Goal: Check status: Check status

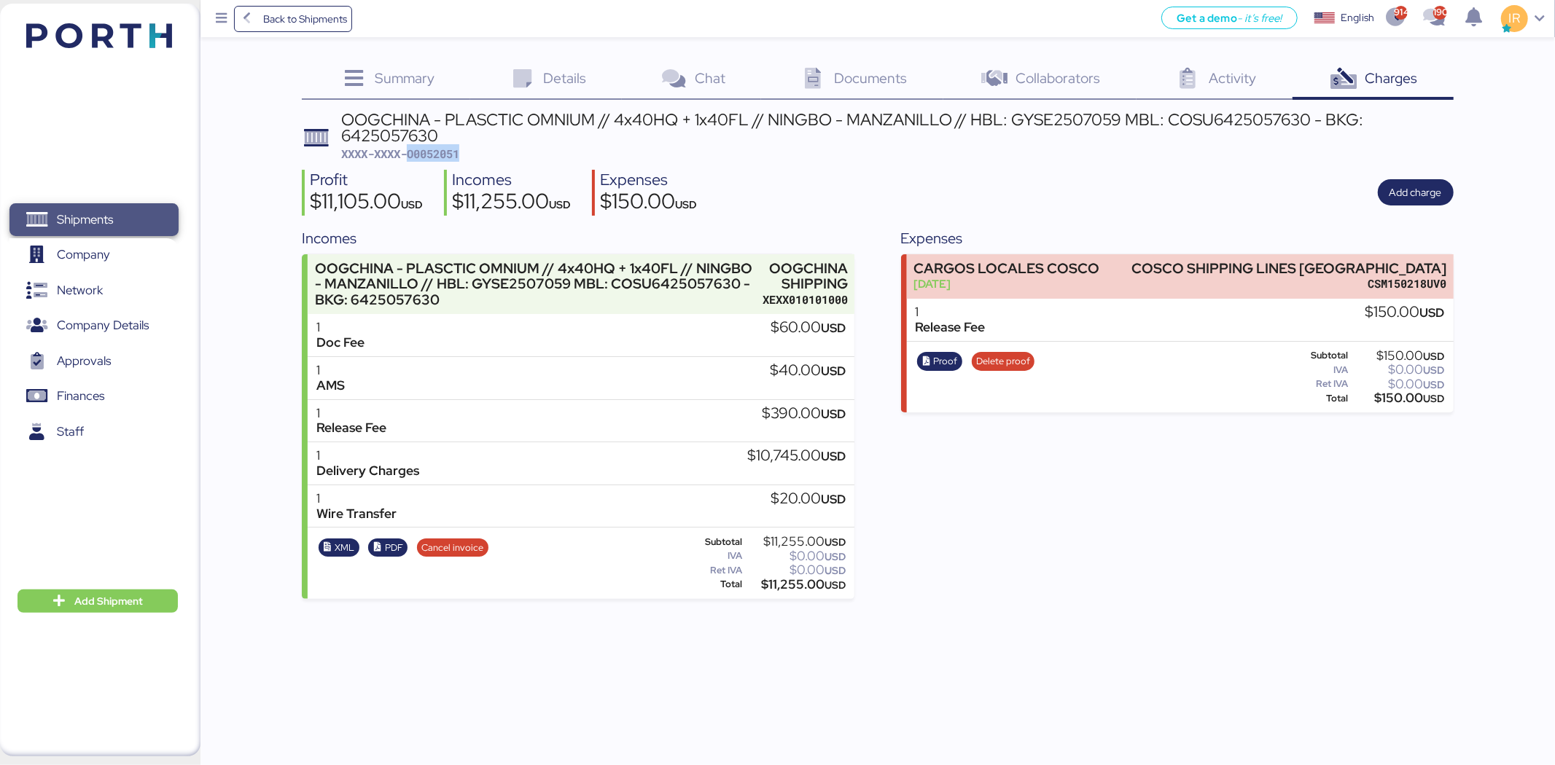
drag, startPoint x: 0, startPoint y: 0, endPoint x: 149, endPoint y: 205, distance: 253.6
click at [149, 209] on span "Shipments" at bounding box center [93, 219] width 157 height 21
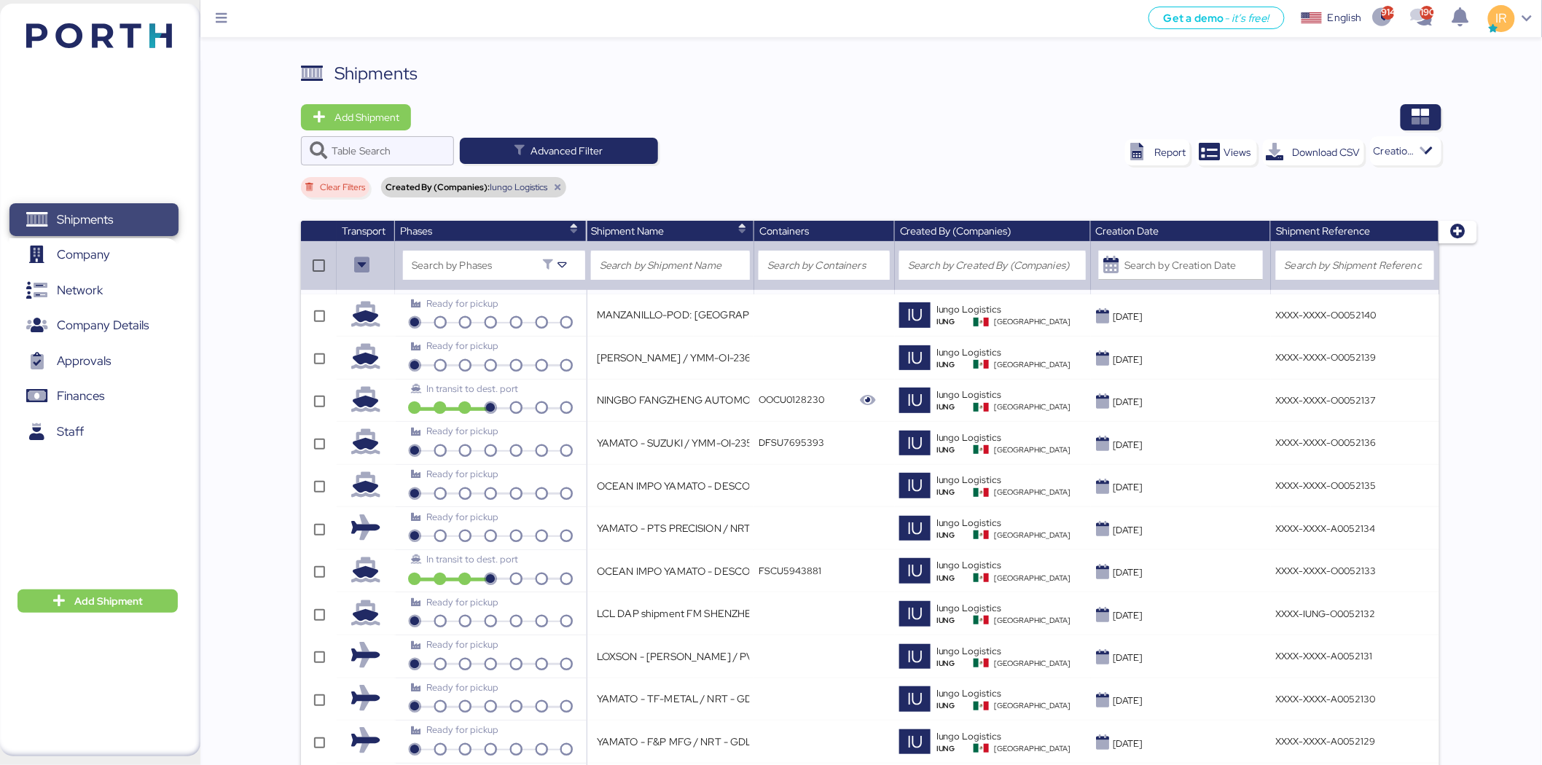
click at [149, 209] on span "Shipments" at bounding box center [93, 219] width 157 height 21
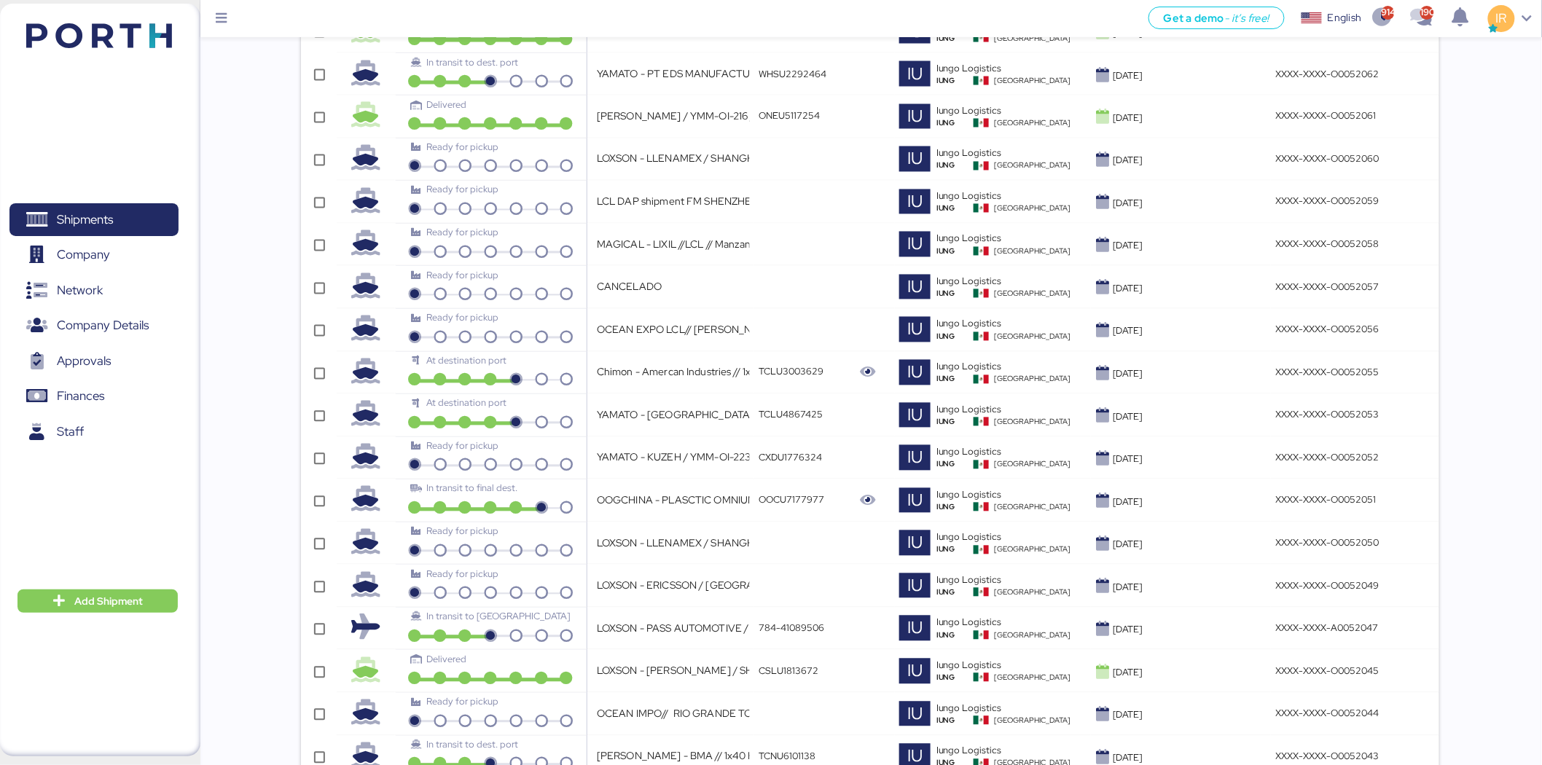
scroll to position [3888, 0]
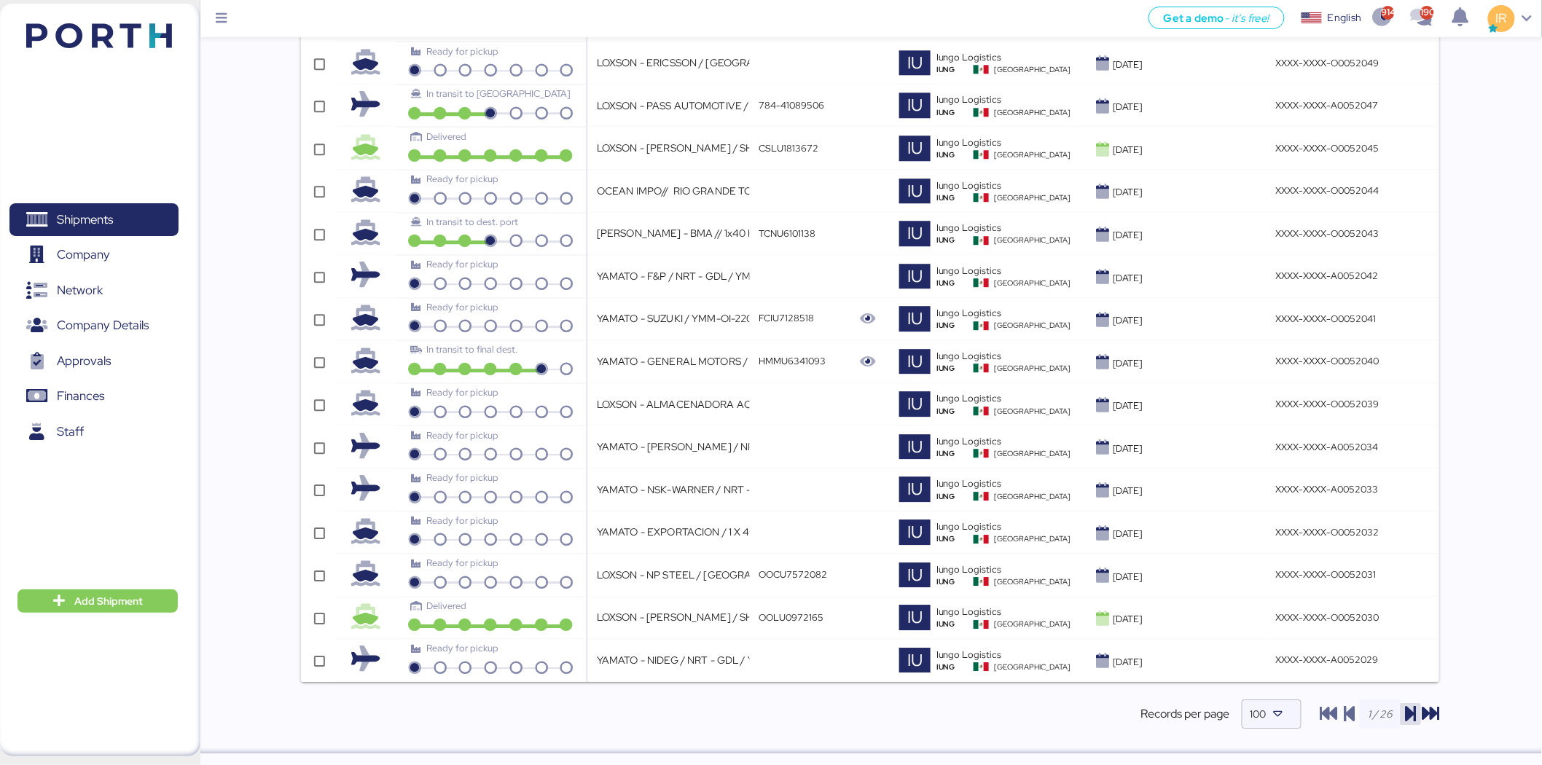
click at [1405, 717] on icon "button" at bounding box center [1411, 714] width 17 height 17
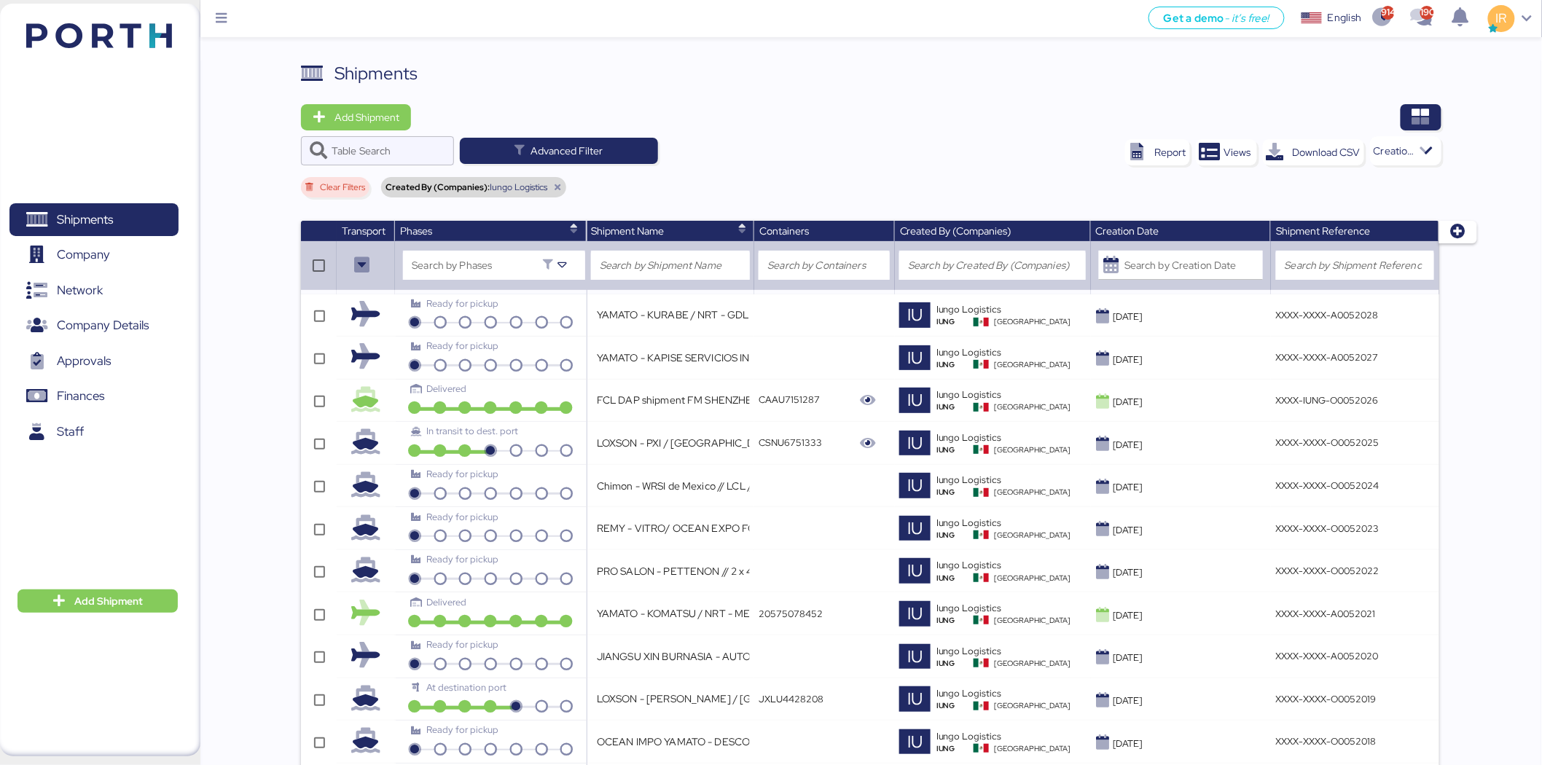
scroll to position [615, 0]
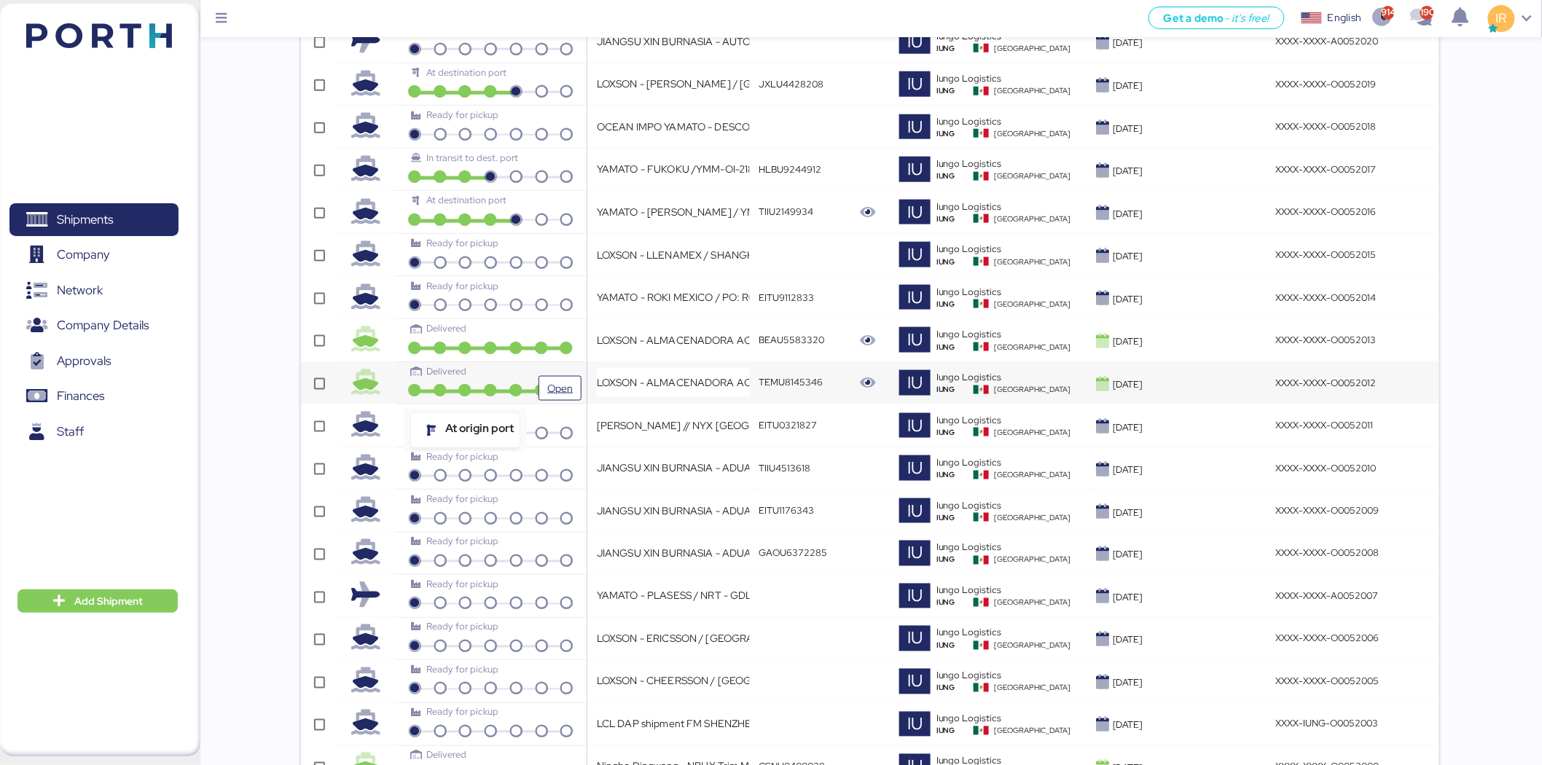
click at [477, 387] on icon at bounding box center [466, 391] width 26 height 13
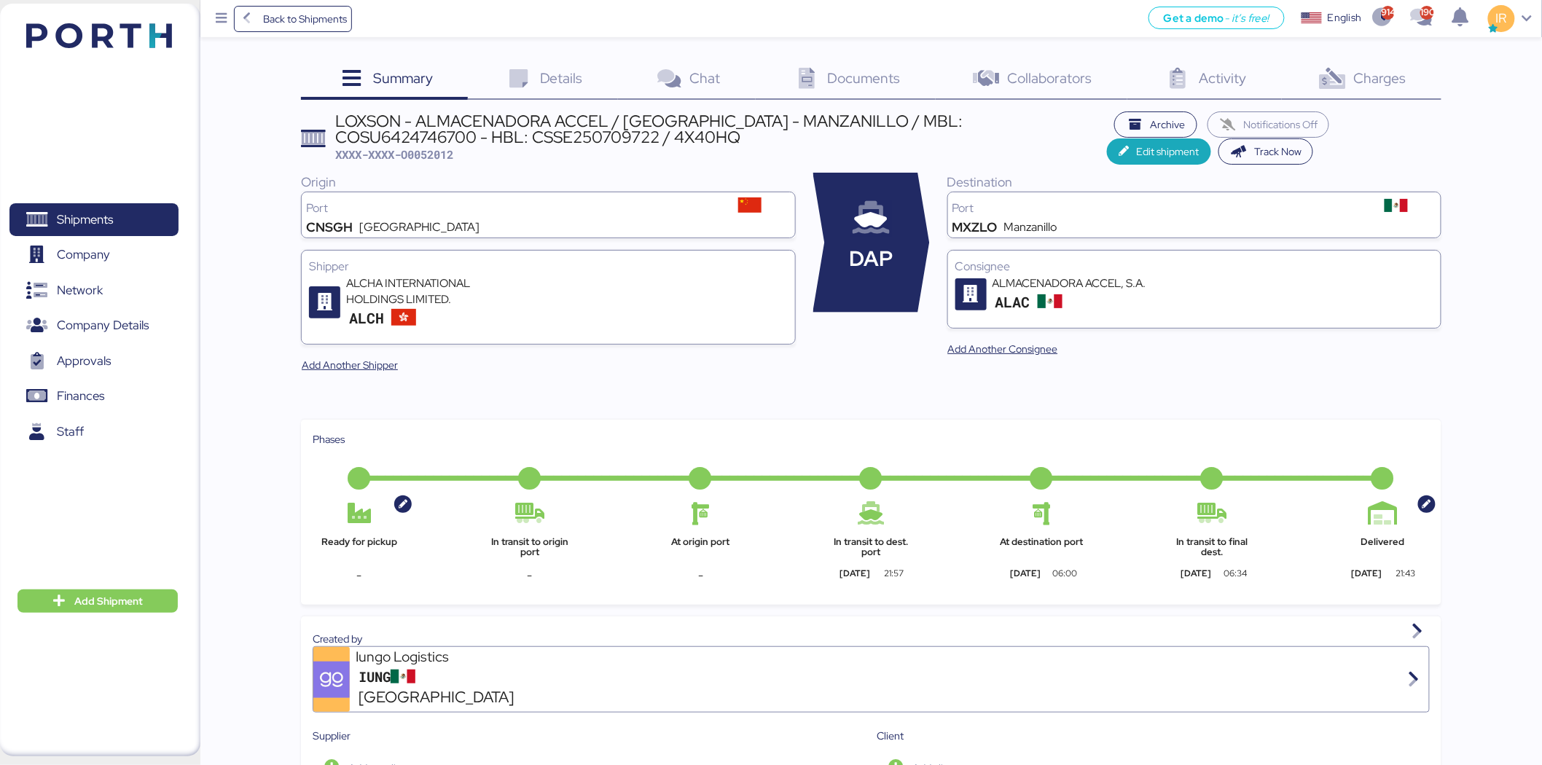
click at [1324, 82] on icon at bounding box center [1332, 79] width 31 height 21
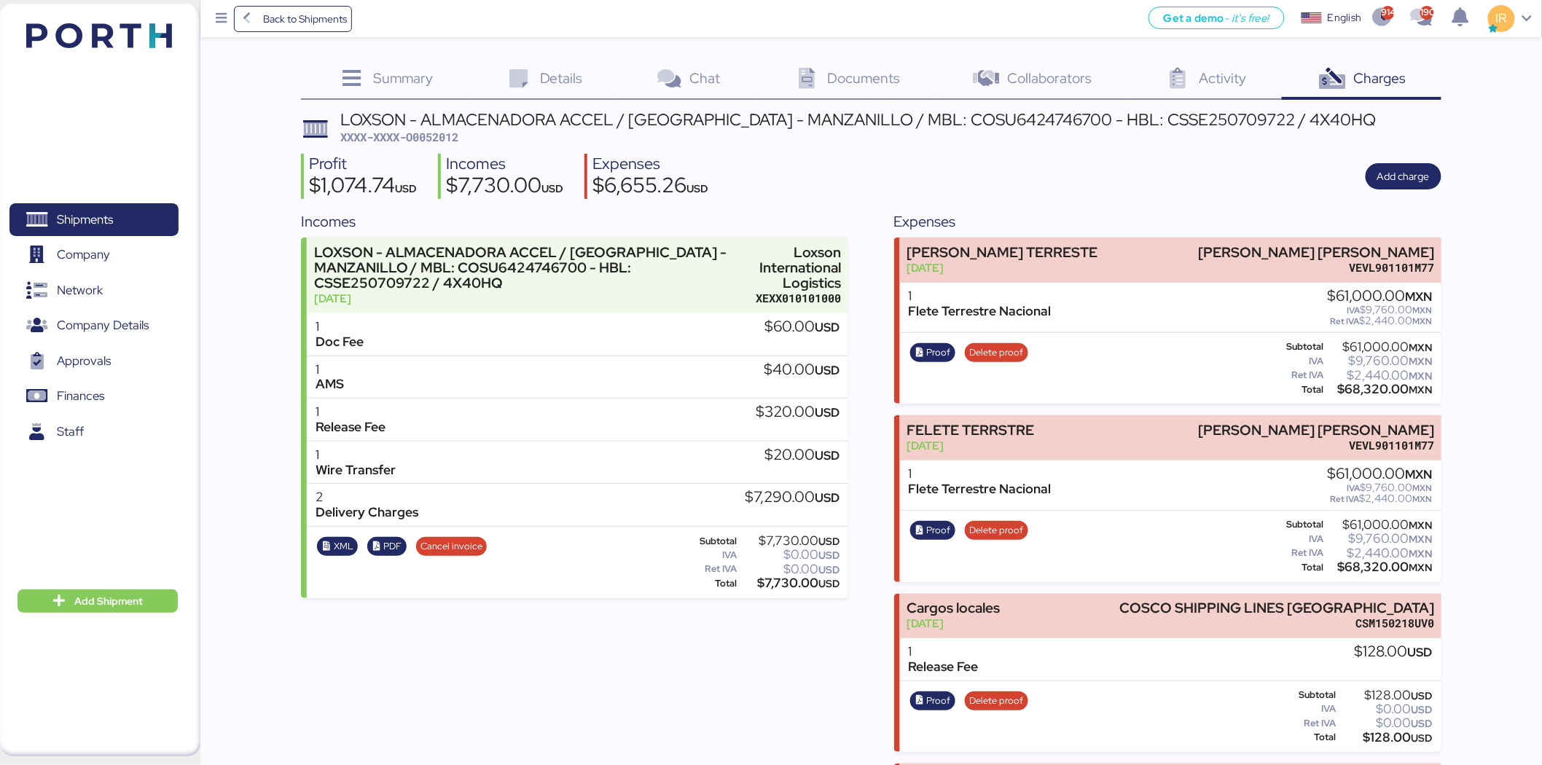
click at [514, 69] on icon at bounding box center [518, 79] width 31 height 21
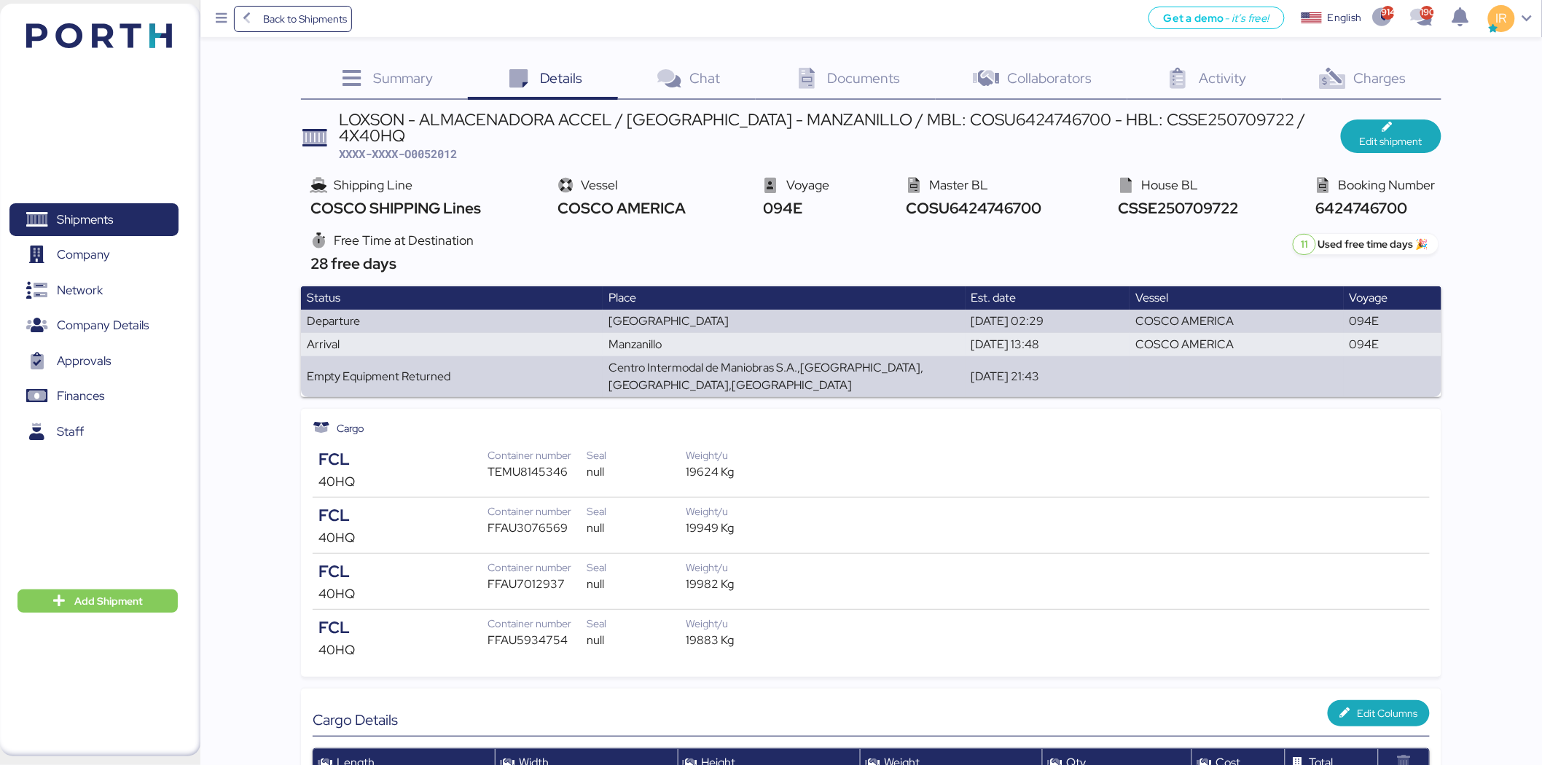
click at [1376, 71] on span "Charges" at bounding box center [1380, 78] width 52 height 19
